Goal: Task Accomplishment & Management: Manage account settings

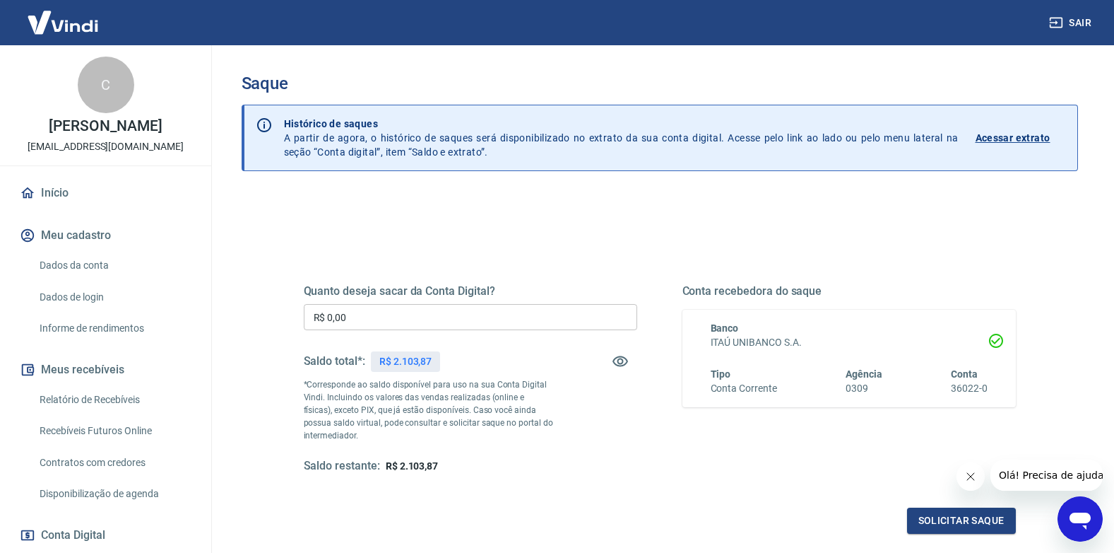
click at [382, 322] on input "R$ 0,00" at bounding box center [471, 317] width 334 height 26
drag, startPoint x: 336, startPoint y: 312, endPoint x: 277, endPoint y: 300, distance: 60.7
click at [289, 303] on div "Quanto deseja sacar da Conta Digital? R$ 0,00 ​ Saldo total*: R$ 2.103,87 *Corr…" at bounding box center [660, 386] width 746 height 329
type input "R$ 1.700,00"
click at [943, 515] on button "Solicitar saque" at bounding box center [961, 520] width 109 height 26
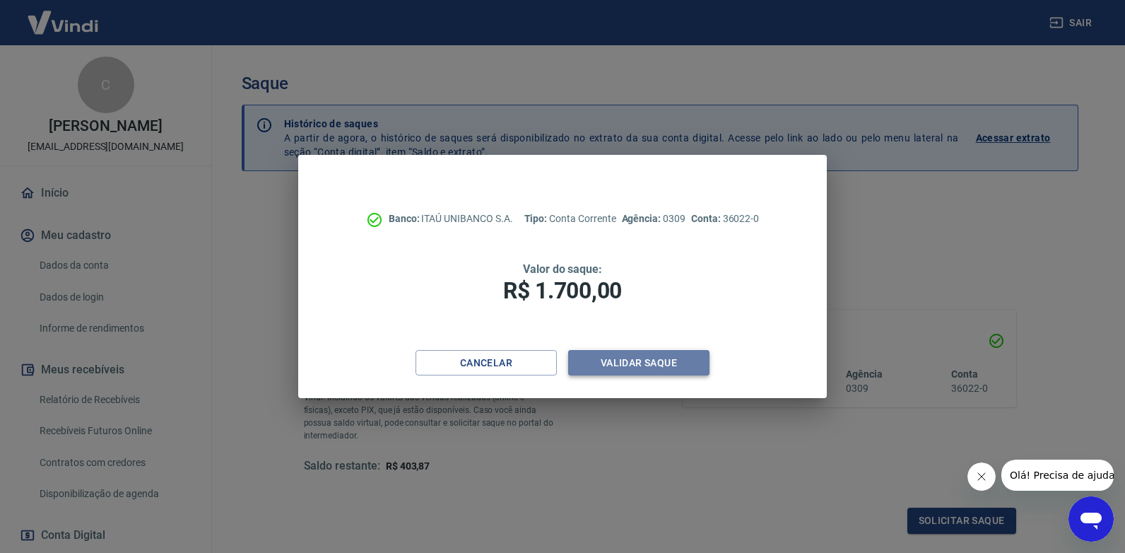
click at [606, 369] on button "Validar saque" at bounding box center [638, 363] width 141 height 26
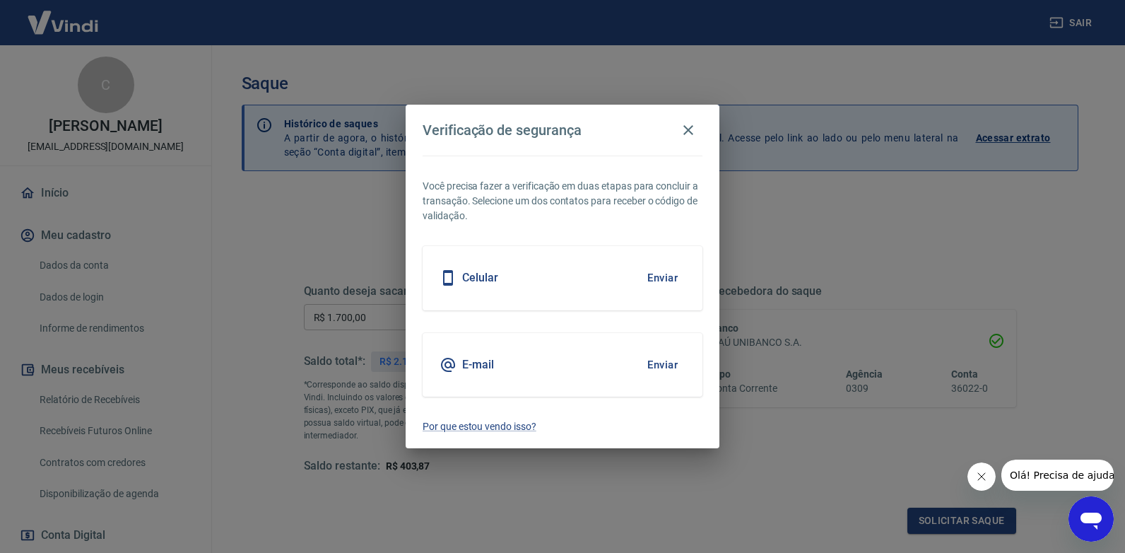
click at [522, 370] on div "E-mail Enviar" at bounding box center [563, 365] width 280 height 64
click at [666, 365] on button "Enviar" at bounding box center [663, 365] width 46 height 30
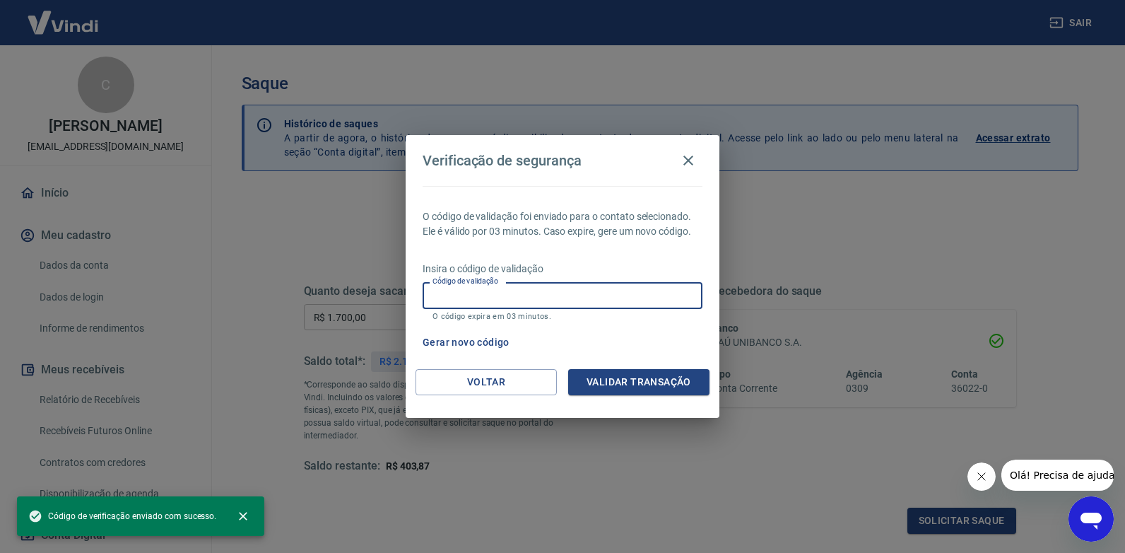
click at [497, 296] on input "Código de validação" at bounding box center [563, 295] width 280 height 26
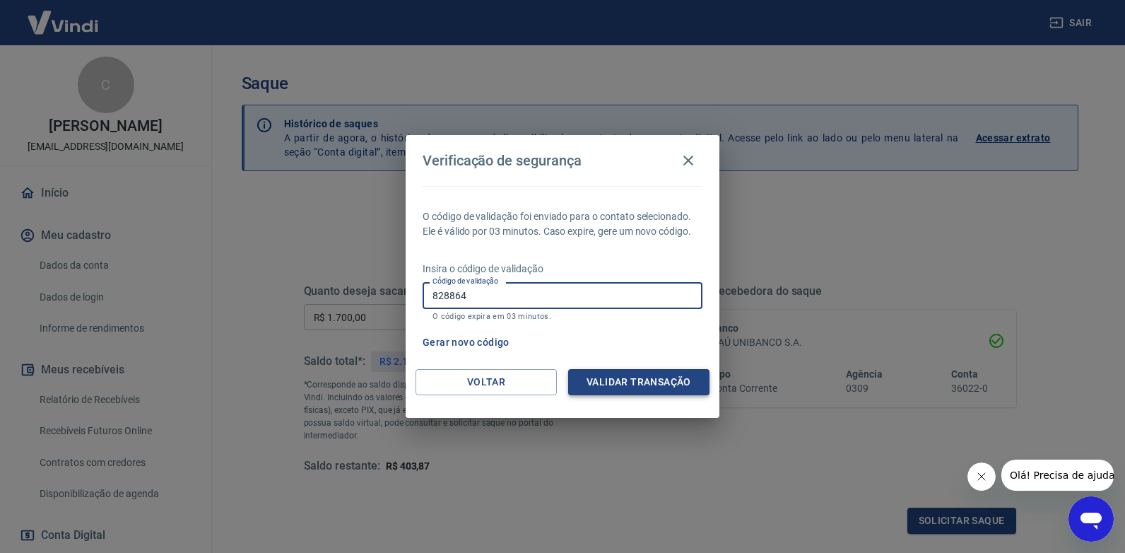
type input "828864"
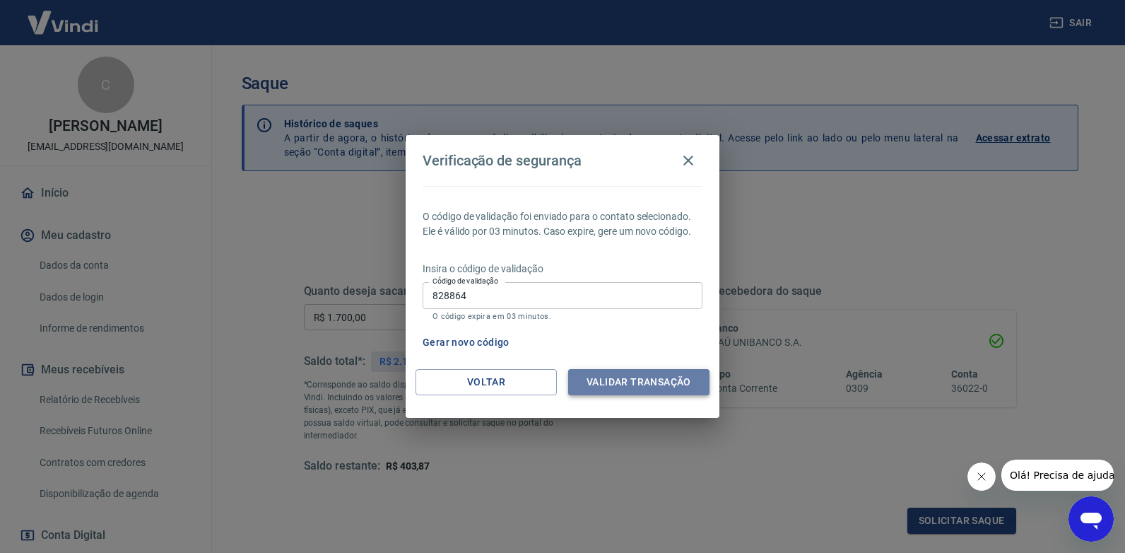
click at [638, 381] on button "Validar transação" at bounding box center [638, 382] width 141 height 26
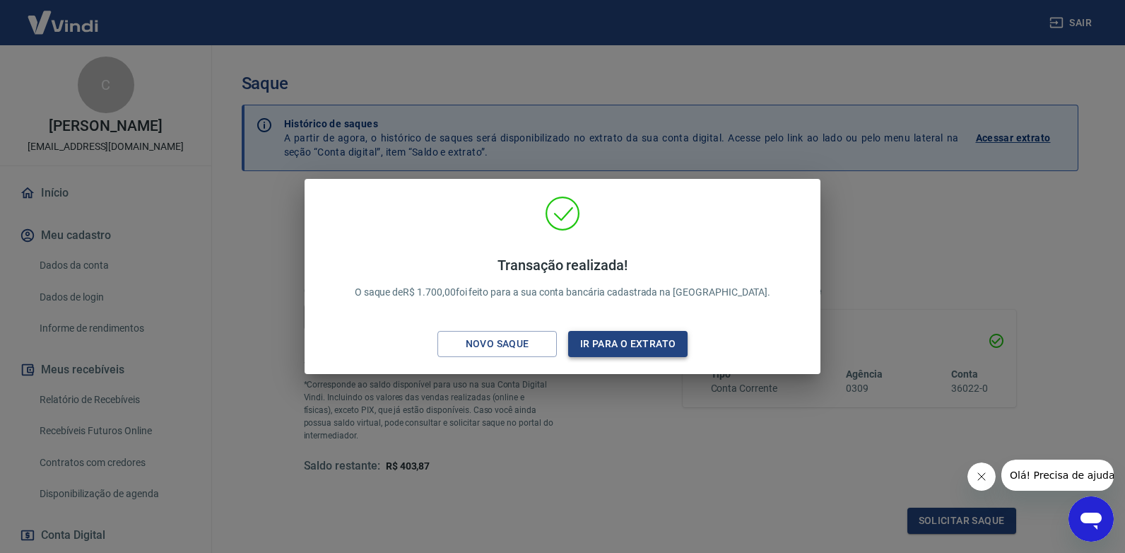
click at [627, 348] on button "Ir para o extrato" at bounding box center [627, 344] width 119 height 26
